Goal: Information Seeking & Learning: Find specific fact

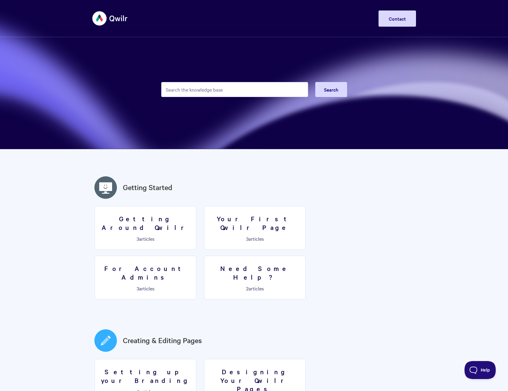
click at [193, 89] on input "Search the knowledge base" at bounding box center [234, 89] width 147 height 15
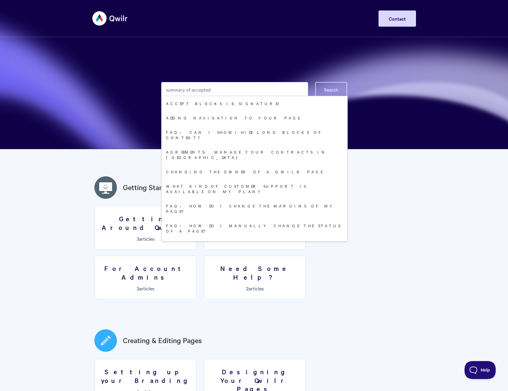
type input "summary of accepted"
click at [321, 88] on button "Search" at bounding box center [331, 89] width 32 height 15
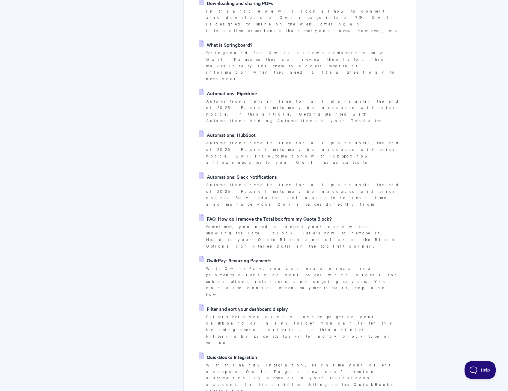
scroll to position [1276, 0]
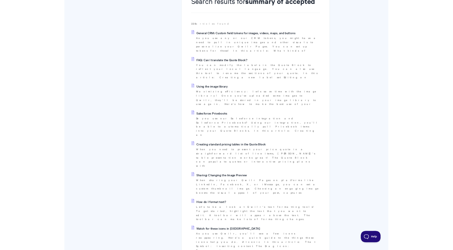
scroll to position [120, 0]
